Goal: Task Accomplishment & Management: Use online tool/utility

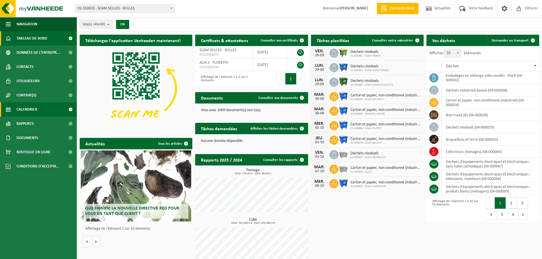
click at [44, 107] on link "Calendrier" at bounding box center [38, 110] width 77 height 14
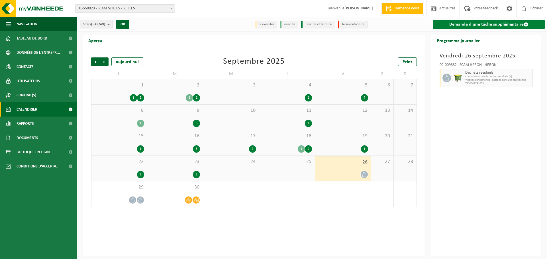
click at [513, 24] on link "Demande d'une tâche supplémentaire" at bounding box center [489, 24] width 112 height 9
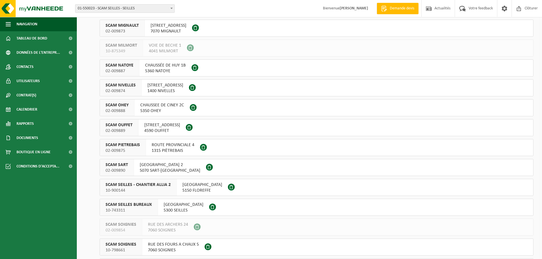
scroll to position [655, 0]
click at [247, 207] on button "SCAM SEILLES BUREAUX 10-743311 RUE BOURIE 16 5300 SEILLES" at bounding box center [317, 206] width 434 height 17
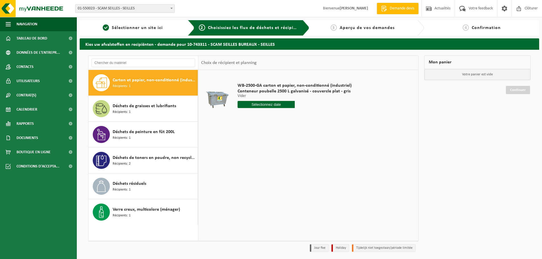
click at [284, 103] on input "text" at bounding box center [266, 104] width 57 height 7
click at [252, 172] on div "30" at bounding box center [253, 173] width 10 height 9
type input "à partir de 2025-09-30"
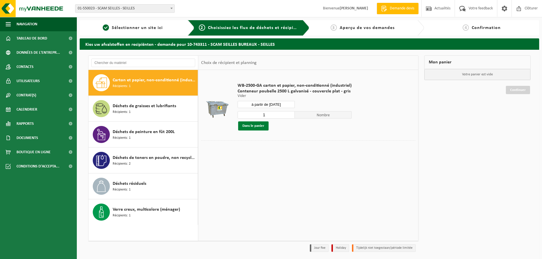
click at [258, 126] on button "Dans le panier" at bounding box center [253, 126] width 30 height 9
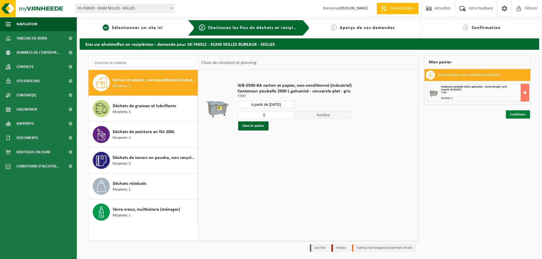
click at [521, 115] on link "Continuer" at bounding box center [518, 114] width 24 height 8
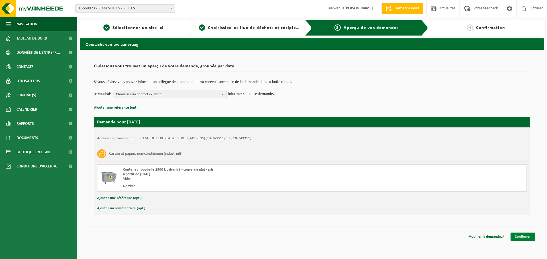
click at [521, 236] on link "Confirmer" at bounding box center [522, 237] width 24 height 8
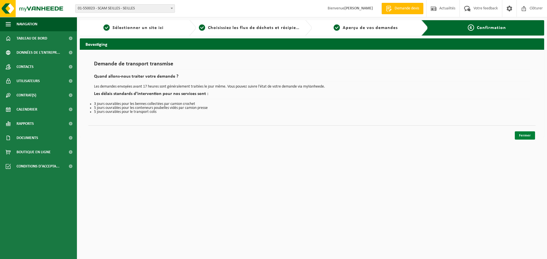
click at [523, 135] on link "Fermer" at bounding box center [525, 136] width 20 height 8
